Goal: Task Accomplishment & Management: Use online tool/utility

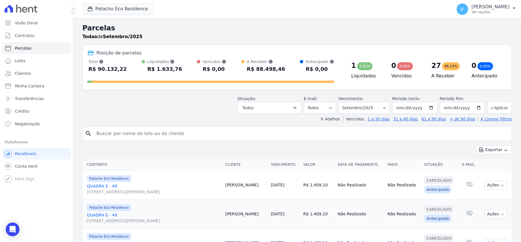
select select
click at [28, 49] on span "Parcelas" at bounding box center [23, 48] width 17 height 6
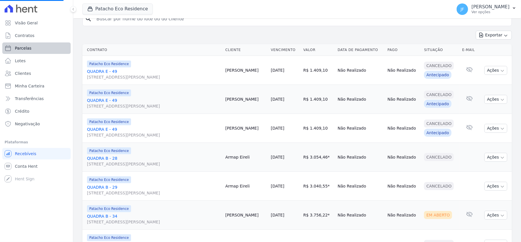
select select
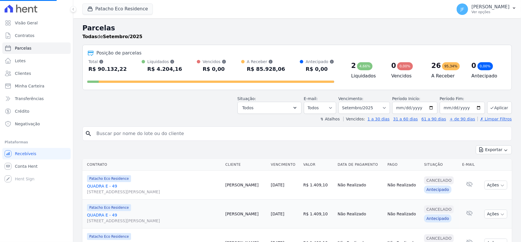
click at [25, 47] on span "Parcelas" at bounding box center [23, 48] width 17 height 6
select select
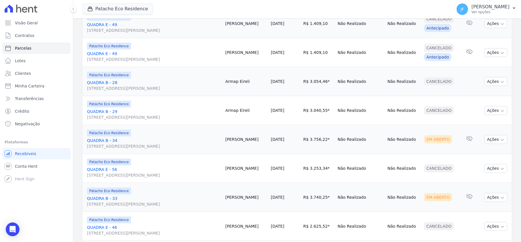
scroll to position [191, 0]
click at [489, 139] on button "Ações" at bounding box center [496, 138] width 23 height 9
click at [484, 176] on link "Enviar whatsapp" at bounding box center [493, 173] width 55 height 11
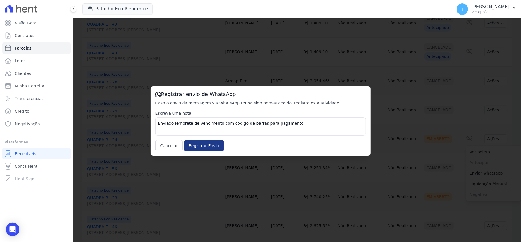
click at [205, 145] on input "Registrar Envio" at bounding box center [204, 145] width 40 height 11
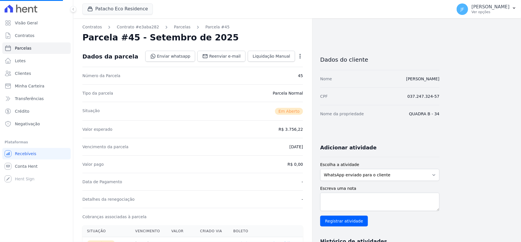
select select
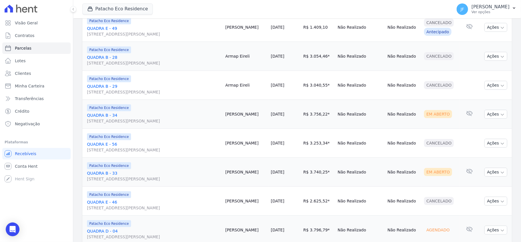
scroll to position [229, 0]
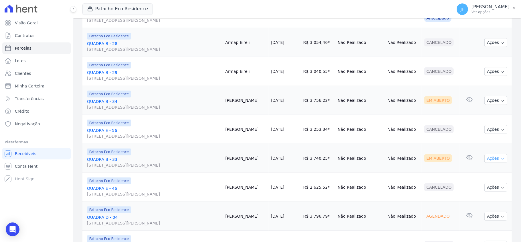
click at [487, 160] on button "Ações" at bounding box center [496, 158] width 23 height 9
click at [487, 194] on link "Enviar whatsapp" at bounding box center [493, 192] width 55 height 11
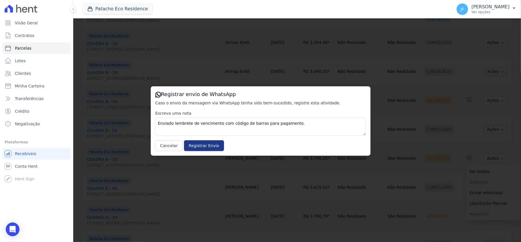
click at [196, 148] on input "Registrar Envio" at bounding box center [204, 145] width 40 height 11
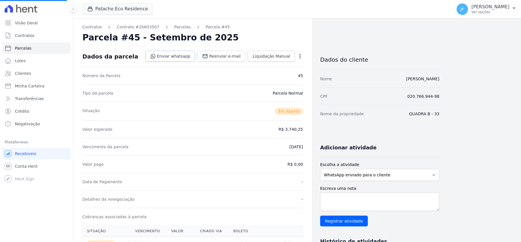
select select
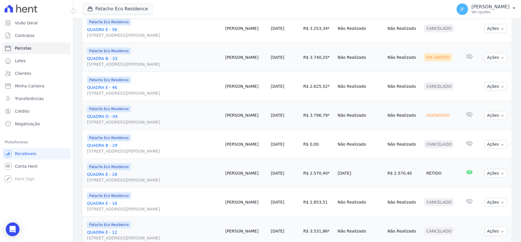
scroll to position [343, 0]
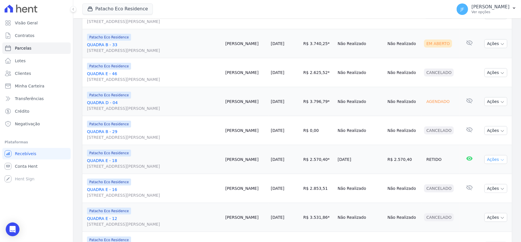
click at [492, 163] on button "Ações" at bounding box center [496, 159] width 23 height 9
click at [98, 163] on link "QUADRA E - 18 [STREET_ADDRESS][PERSON_NAME]" at bounding box center [154, 162] width 134 height 11
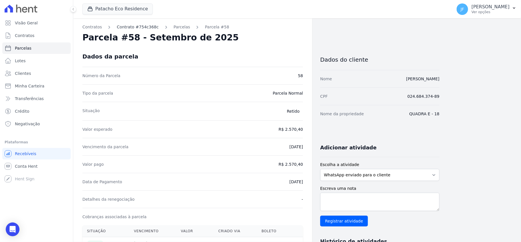
select select
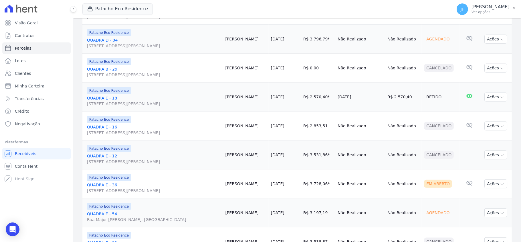
scroll to position [420, 0]
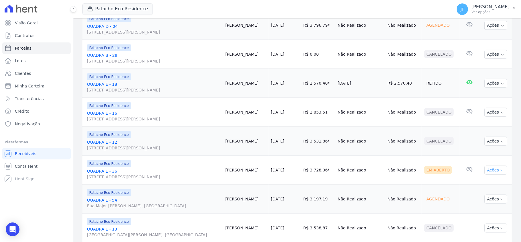
click at [489, 169] on button "Ações" at bounding box center [496, 169] width 23 height 9
click at [492, 208] on link "Enviar whatsapp" at bounding box center [493, 204] width 55 height 11
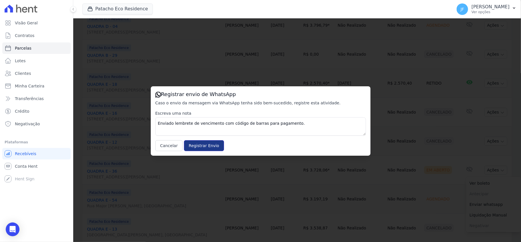
click at [206, 145] on input "Registrar Envio" at bounding box center [204, 145] width 40 height 11
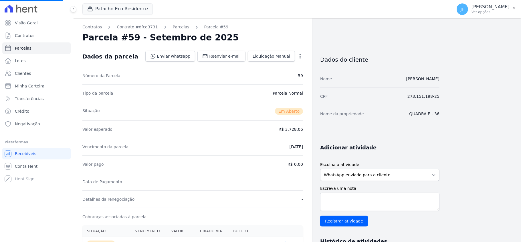
select select
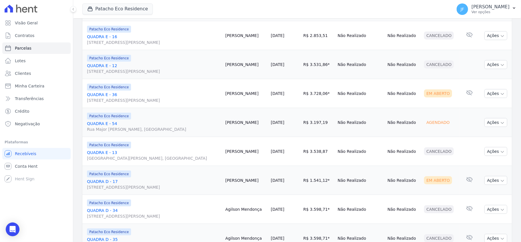
scroll to position [534, 0]
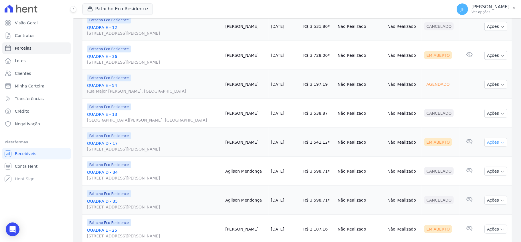
click at [491, 143] on button "Ações" at bounding box center [496, 142] width 23 height 9
click at [487, 180] on link "Enviar whatsapp" at bounding box center [493, 176] width 55 height 11
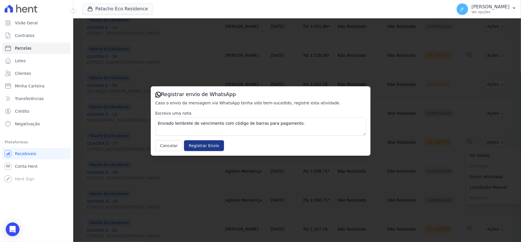
click at [206, 141] on input "Registrar Envio" at bounding box center [204, 145] width 40 height 11
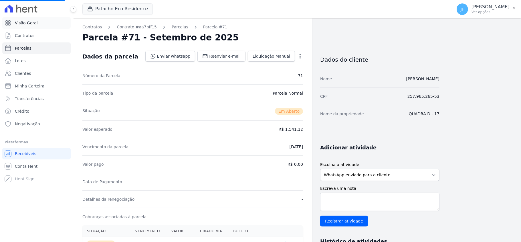
select select
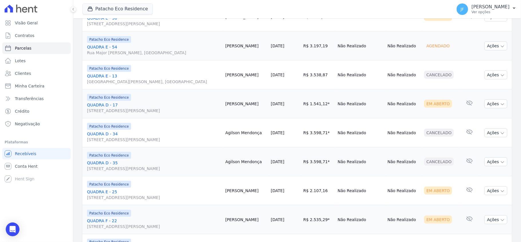
scroll to position [611, 0]
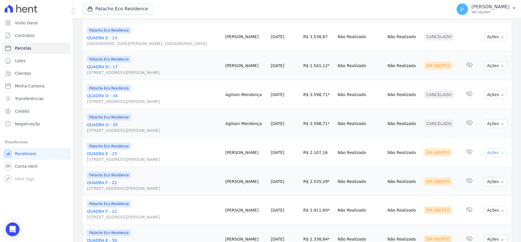
click at [493, 154] on button "Ações" at bounding box center [496, 152] width 23 height 9
click at [487, 187] on link "Enviar whatsapp" at bounding box center [493, 186] width 55 height 11
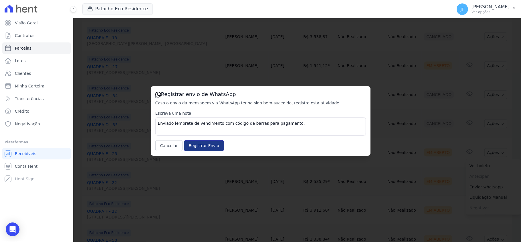
click at [198, 150] on input "Registrar Envio" at bounding box center [204, 145] width 40 height 11
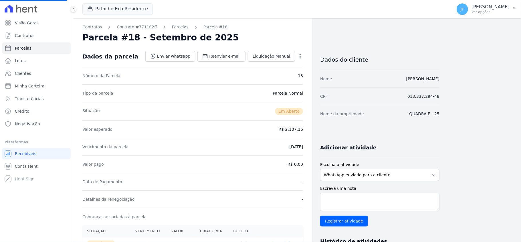
select select
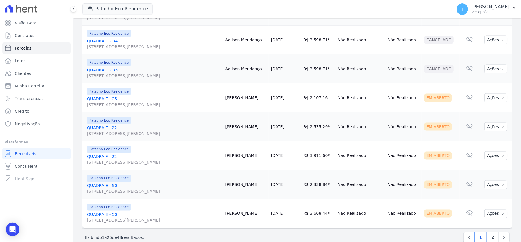
scroll to position [680, 0]
